Goal: Task Accomplishment & Management: Complete application form

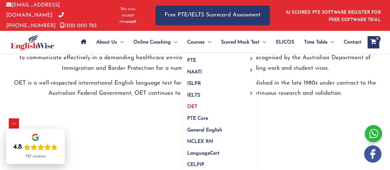
click at [200, 104] on link "OET" at bounding box center [219, 105] width 74 height 12
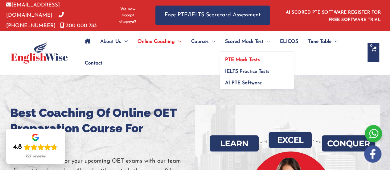
click at [248, 58] on span "PTE Mock Tests" at bounding box center [242, 59] width 35 height 5
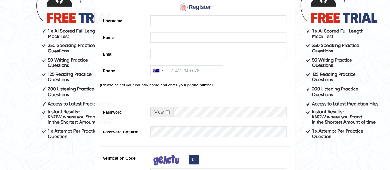
scroll to position [56, 0]
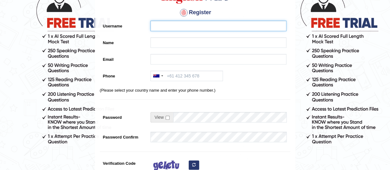
click at [252, 27] on input "Username" at bounding box center [219, 26] width 136 height 10
type input "Fatema"
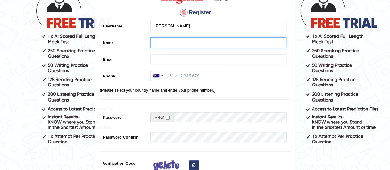
click at [234, 42] on input "Name" at bounding box center [219, 42] width 136 height 10
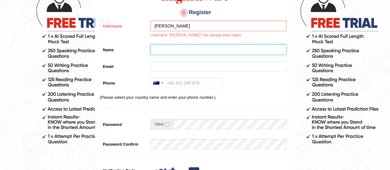
type input "Fatema Sodawala"
type input "fatema_pardiwalla@yahoo.co.in"
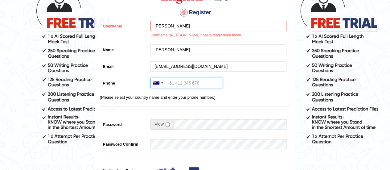
type input "+6588601400"
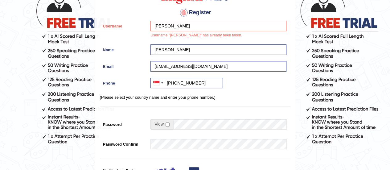
click at [210, 32] on div "Fatema Username "Fatema" has already been taken." at bounding box center [216, 31] width 139 height 21
click at [196, 28] on input "Fatema" at bounding box center [219, 26] width 136 height 10
type input "FatemaHS"
click at [162, 82] on div at bounding box center [162, 82] width 2 height 1
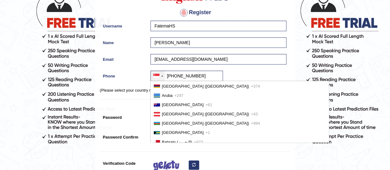
scroll to position [172, 0]
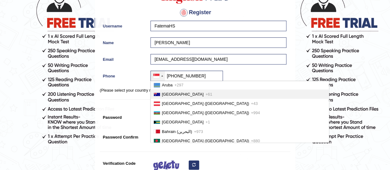
click at [172, 96] on span "Australia" at bounding box center [183, 94] width 42 height 5
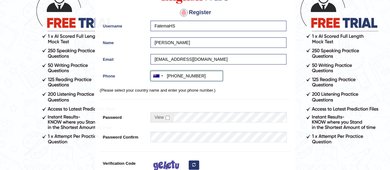
drag, startPoint x: 196, startPoint y: 73, endPoint x: 175, endPoint y: 77, distance: 21.8
click at [175, 77] on input "+6188601400" at bounding box center [187, 76] width 72 height 10
type input "+61420823787"
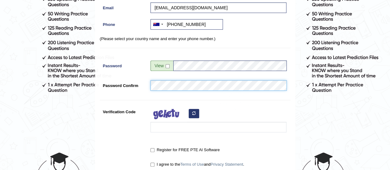
scroll to position [108, 0]
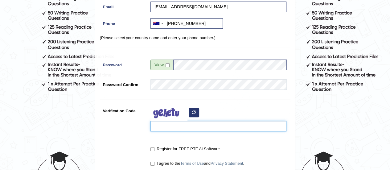
click at [194, 126] on input "Verification Code" at bounding box center [219, 126] width 136 height 10
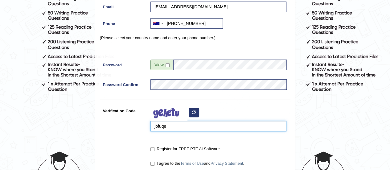
type input "jofuqe"
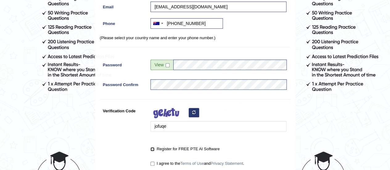
click at [152, 149] on input "Register for FREE PTE AI Software" at bounding box center [153, 149] width 4 height 4
checkbox input "true"
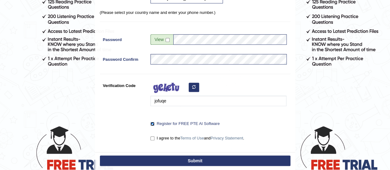
scroll to position [154, 0]
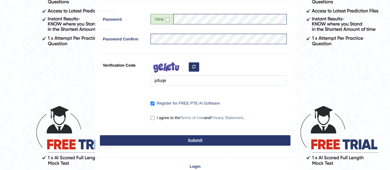
click at [170, 142] on button "Submit" at bounding box center [195, 140] width 191 height 10
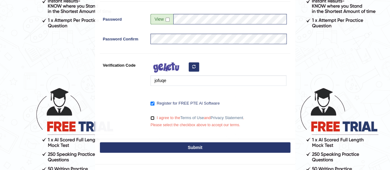
click at [153, 117] on input "I agree to the Terms of Use and Privacy Statement ." at bounding box center [153, 118] width 4 height 4
checkbox input "true"
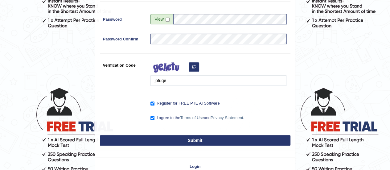
click at [192, 142] on button "Submit" at bounding box center [195, 140] width 191 height 10
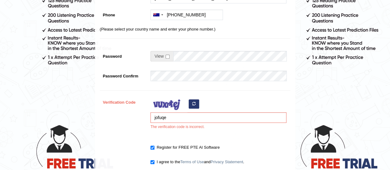
scroll to position [137, 0]
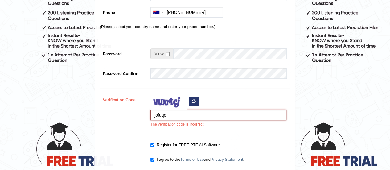
drag, startPoint x: 175, startPoint y: 115, endPoint x: 165, endPoint y: 116, distance: 9.3
click at [165, 116] on input "jofuqe" at bounding box center [219, 115] width 136 height 10
click at [160, 114] on input "jofuqe" at bounding box center [219, 115] width 136 height 10
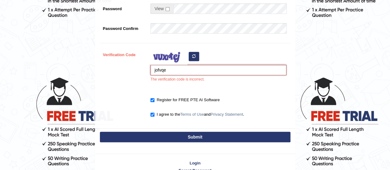
scroll to position [183, 0]
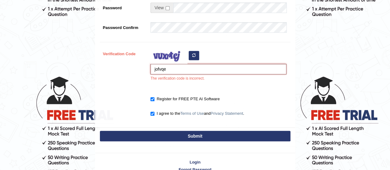
type input "jofvqe"
click at [205, 135] on button "Submit" at bounding box center [195, 136] width 191 height 10
type input "+61420823787"
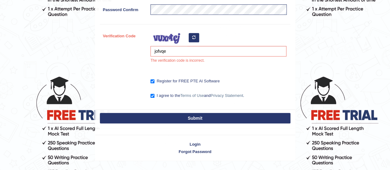
scroll to position [165, 0]
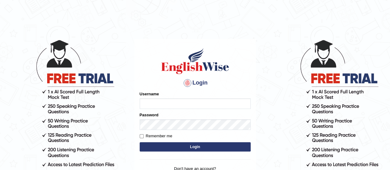
click at [209, 106] on input "Username" at bounding box center [195, 103] width 111 height 10
type input "f"
type input "fatemaHS"
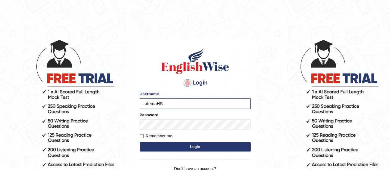
click at [196, 146] on button "Login" at bounding box center [195, 146] width 111 height 9
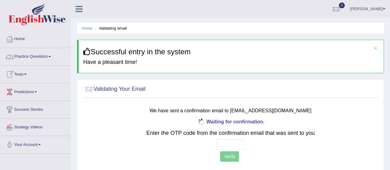
click at [43, 57] on link "Practice Questions" at bounding box center [35, 55] width 70 height 15
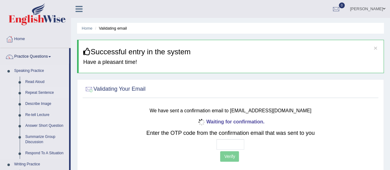
drag, startPoint x: 70, startPoint y: 68, endPoint x: 62, endPoint y: 94, distance: 27.2
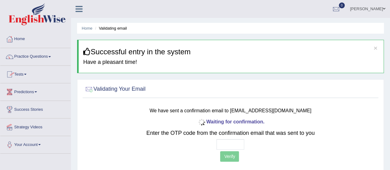
click at [28, 77] on link "Tests" at bounding box center [35, 73] width 70 height 15
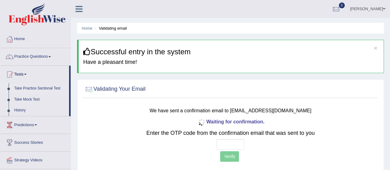
click at [46, 89] on link "Take Practice Sectional Test" at bounding box center [40, 88] width 58 height 11
